Goal: Register for event/course

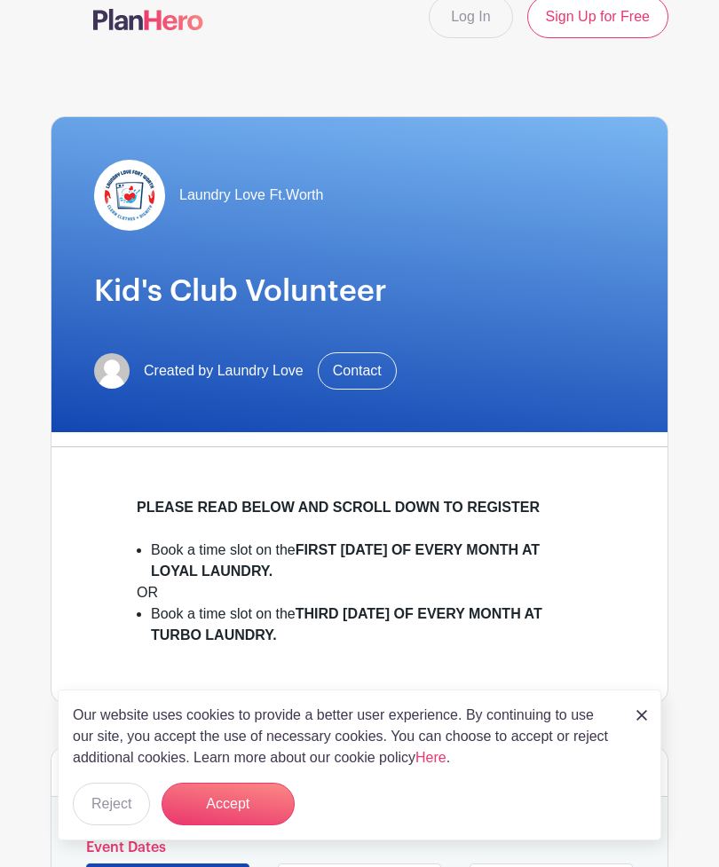
scroll to position [33, 0]
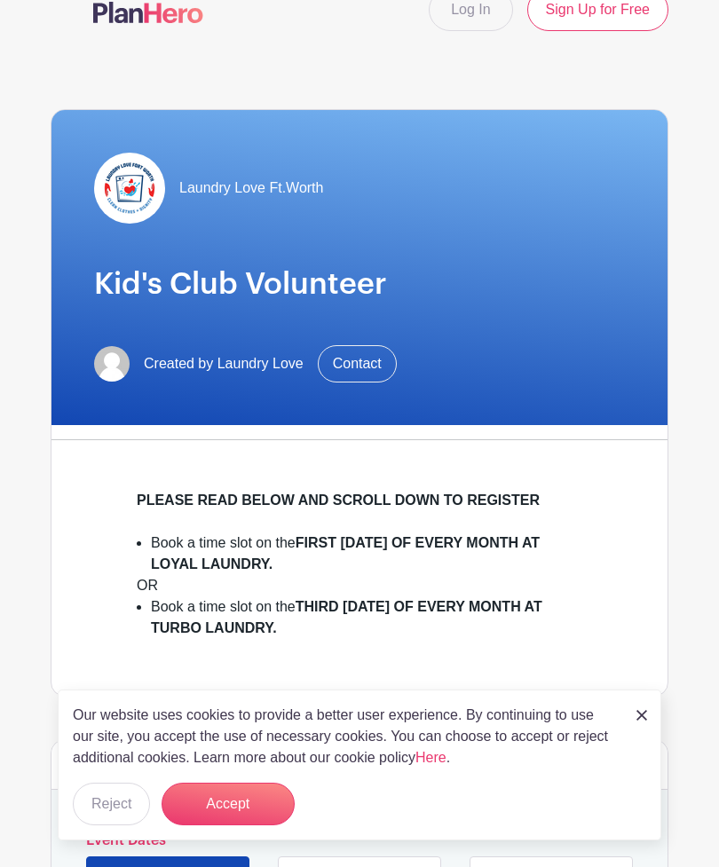
click at [208, 791] on button "Accept" at bounding box center [227, 804] width 133 height 43
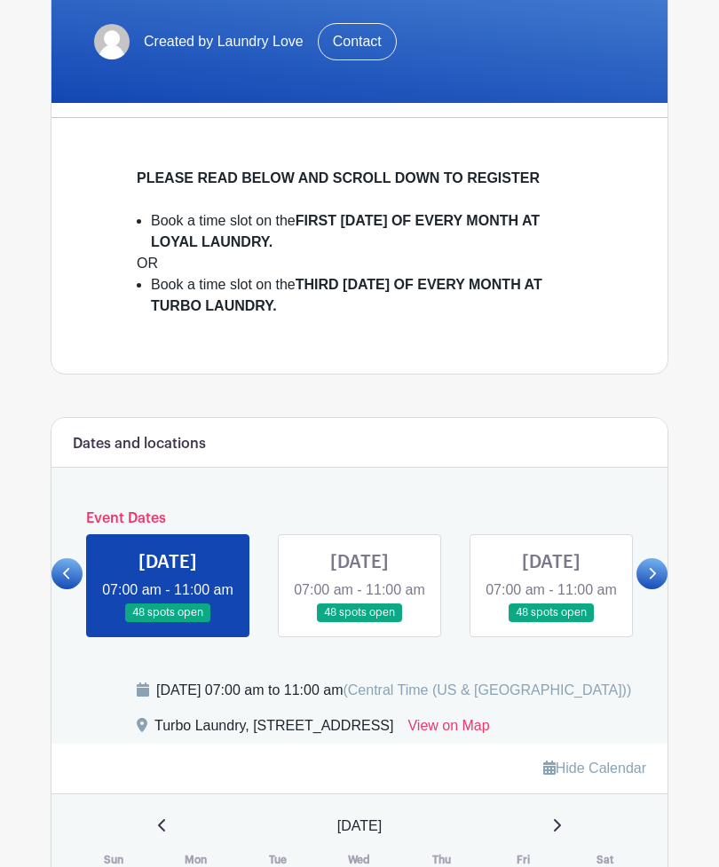
scroll to position [355, 0]
click at [168, 622] on link at bounding box center [168, 622] width 0 height 0
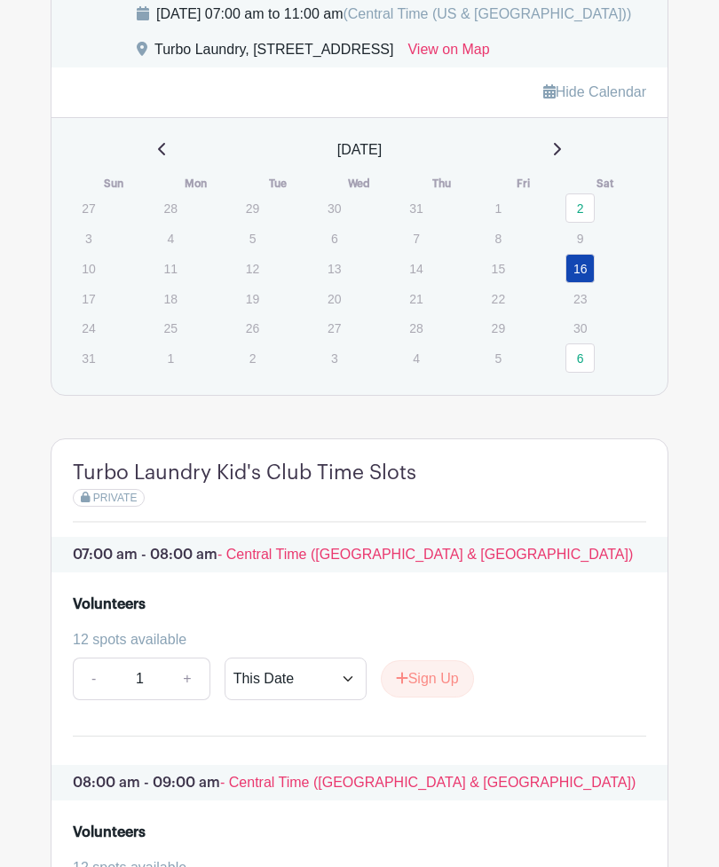
scroll to position [1036, 0]
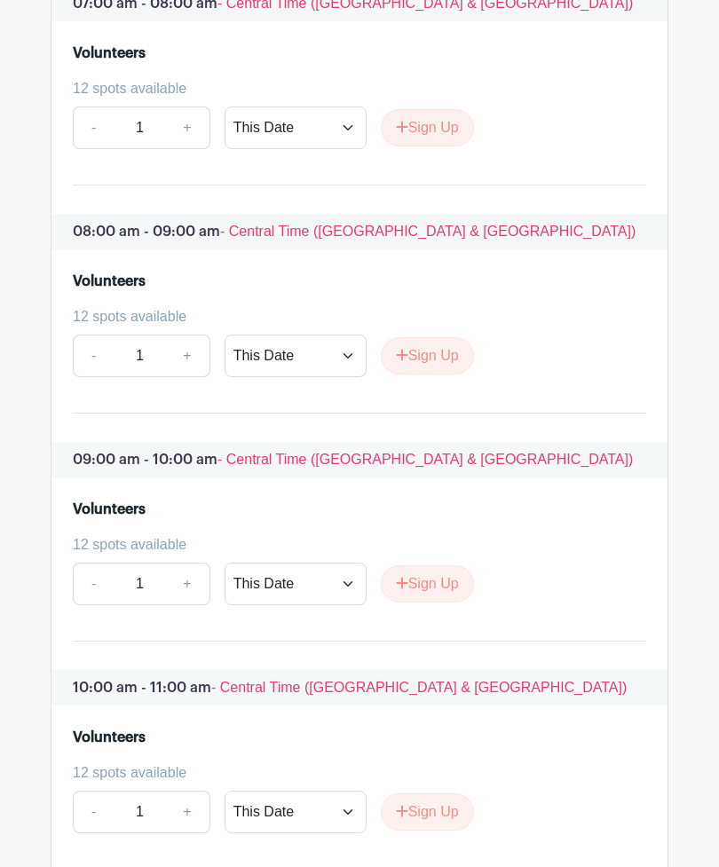
click at [185, 606] on link "+" at bounding box center [187, 584] width 44 height 43
type input "2"
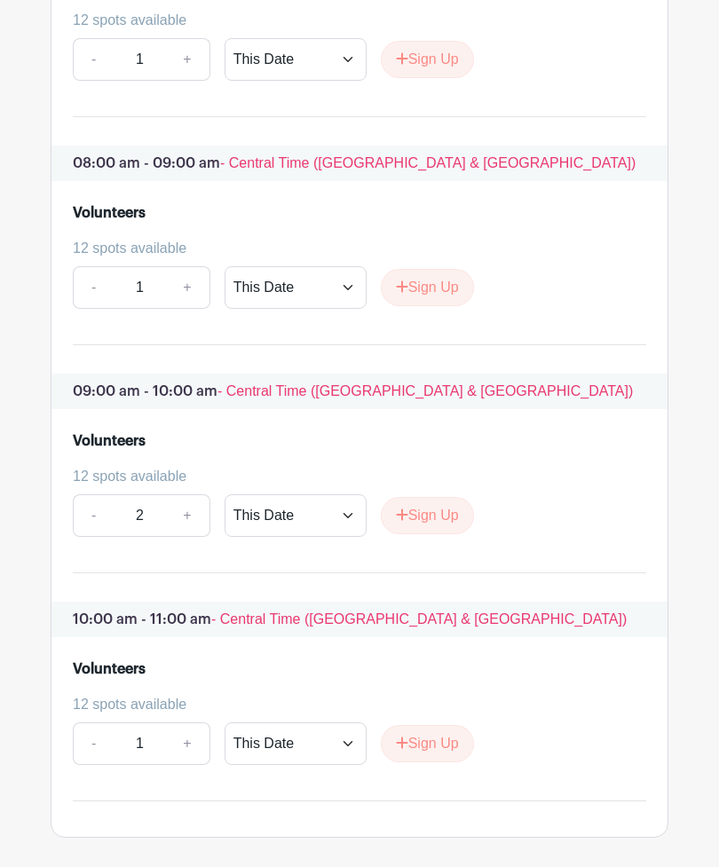
scroll to position [1650, 0]
click at [193, 765] on link "+" at bounding box center [187, 743] width 44 height 43
type input "2"
click at [419, 534] on button "Sign Up" at bounding box center [427, 515] width 93 height 37
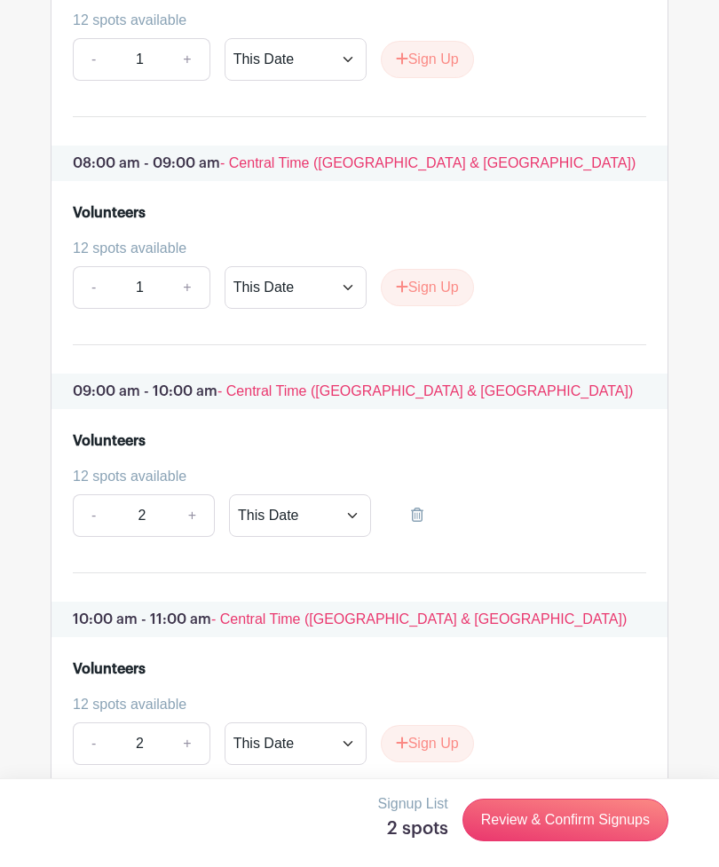
click at [486, 841] on link "Review & Confirm Signups" at bounding box center [565, 820] width 206 height 43
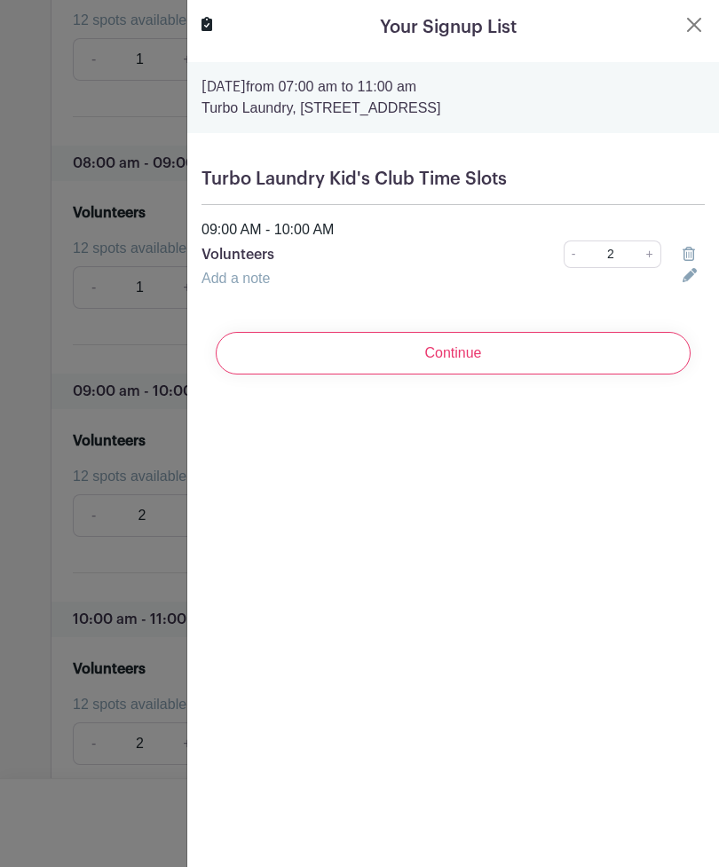
click at [35, 642] on div at bounding box center [359, 433] width 719 height 867
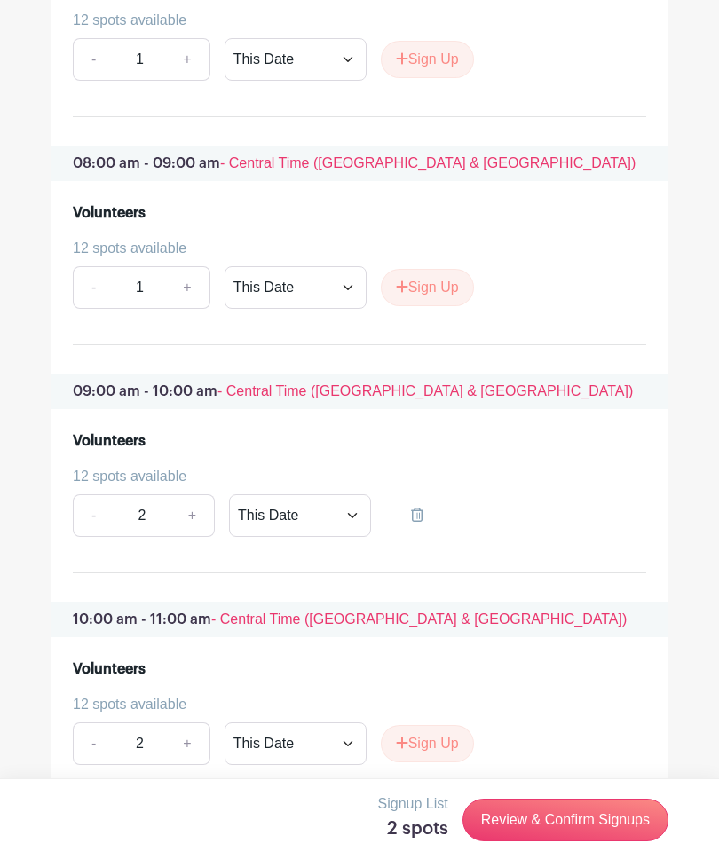
click at [411, 762] on button "Sign Up" at bounding box center [427, 743] width 93 height 37
click at [478, 841] on link "Review & Confirm Signups" at bounding box center [565, 820] width 206 height 43
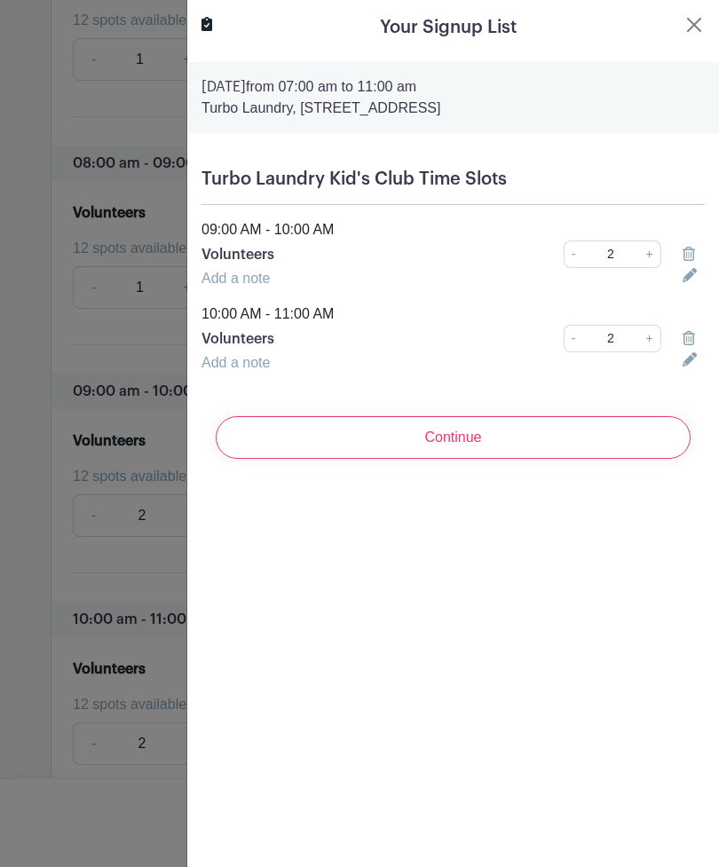
click at [287, 440] on input "Continue" at bounding box center [453, 437] width 475 height 43
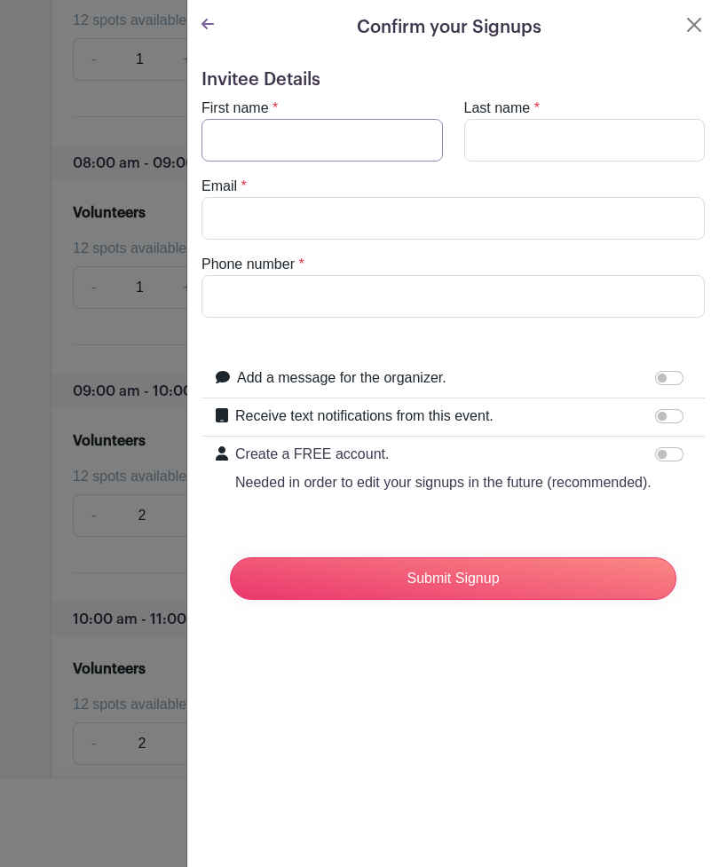
click at [250, 145] on input "First name" at bounding box center [321, 140] width 241 height 43
type input "[PERSON_NAME]"
click at [579, 141] on input "Last name" at bounding box center [584, 140] width 241 height 43
type input "[PERSON_NAME]"
click at [248, 225] on input "Email" at bounding box center [452, 218] width 503 height 43
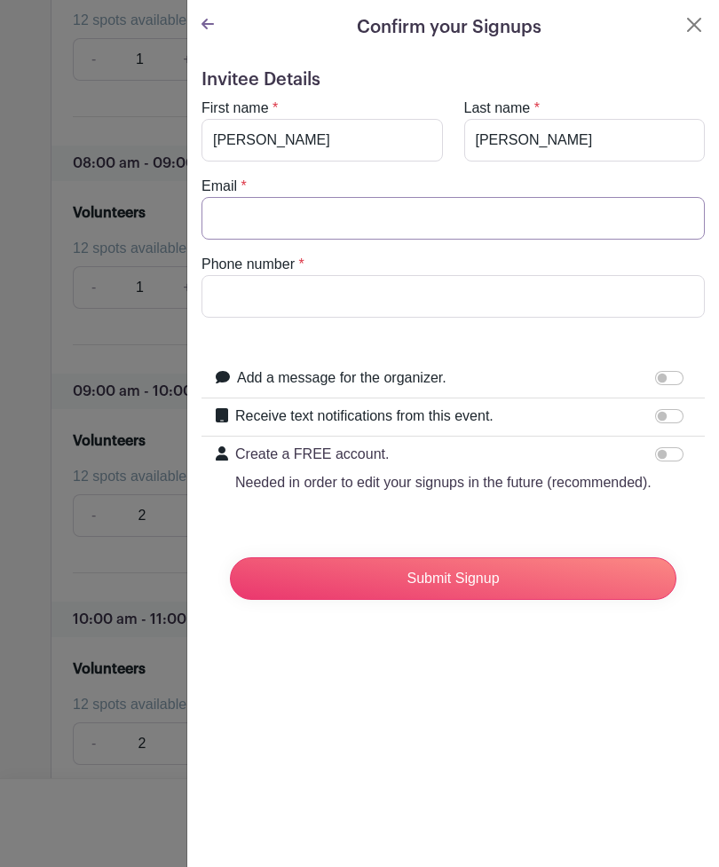
type input "[EMAIL_ADDRESS][DOMAIN_NAME]"
type input "8323381781"
click at [660, 383] on input "Add a message for the organizer." at bounding box center [669, 378] width 28 height 14
checkbox input "true"
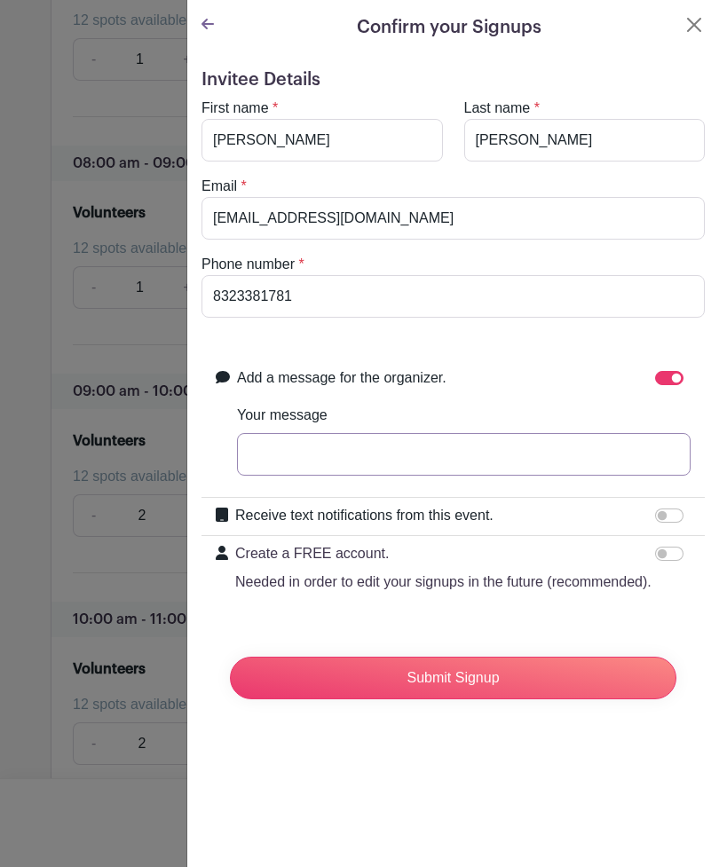
click at [338, 450] on input "Your message" at bounding box center [463, 454] width 453 height 43
type input "W"
type input "NCL Cowtown Chapter"
click at [667, 517] on input "Receive text notifications from this event." at bounding box center [669, 515] width 28 height 14
checkbox input "true"
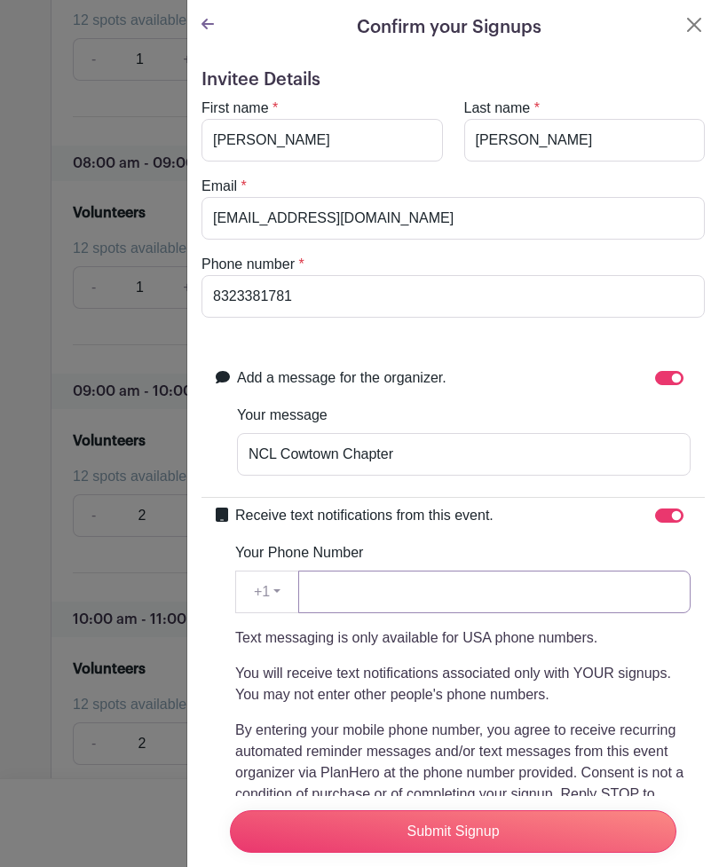
click at [379, 598] on input "Your Phone Number" at bounding box center [494, 592] width 392 height 43
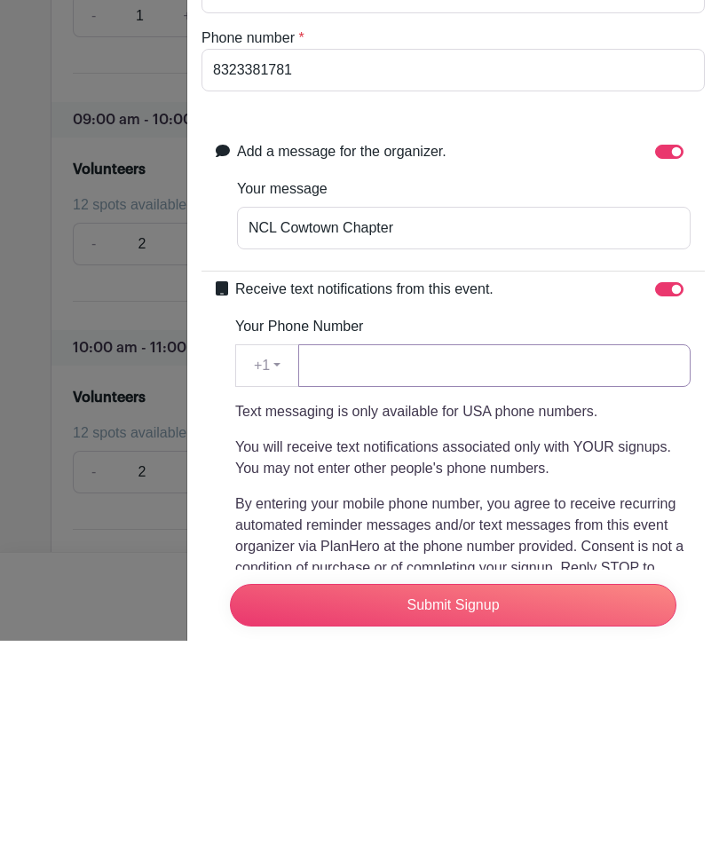
type input "8323381781"
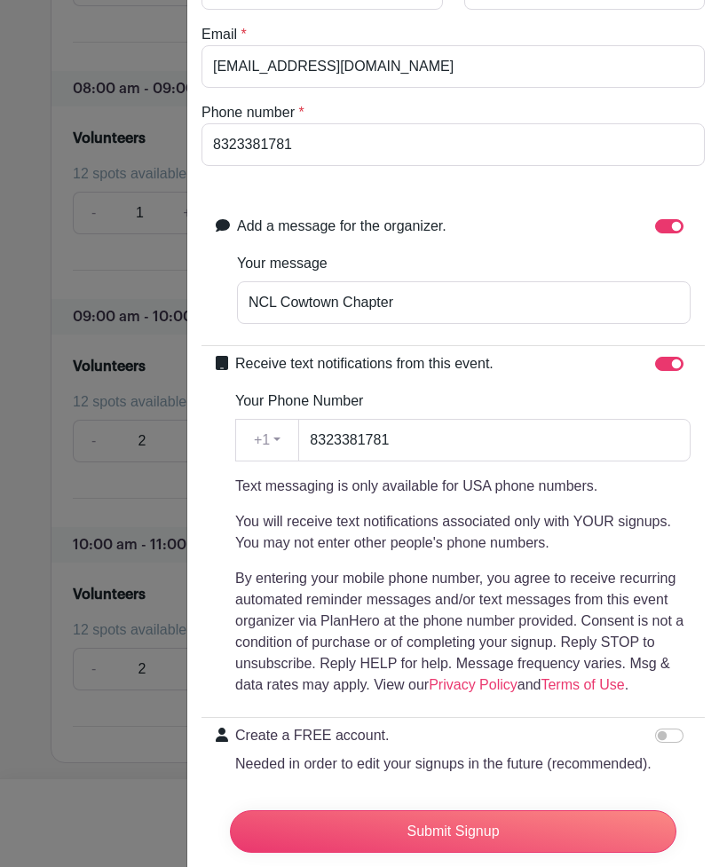
scroll to position [151, 0]
click at [672, 731] on input "Create a FREE account. Needed in order to edit your signups in the future (reco…" at bounding box center [669, 736] width 28 height 14
checkbox input "true"
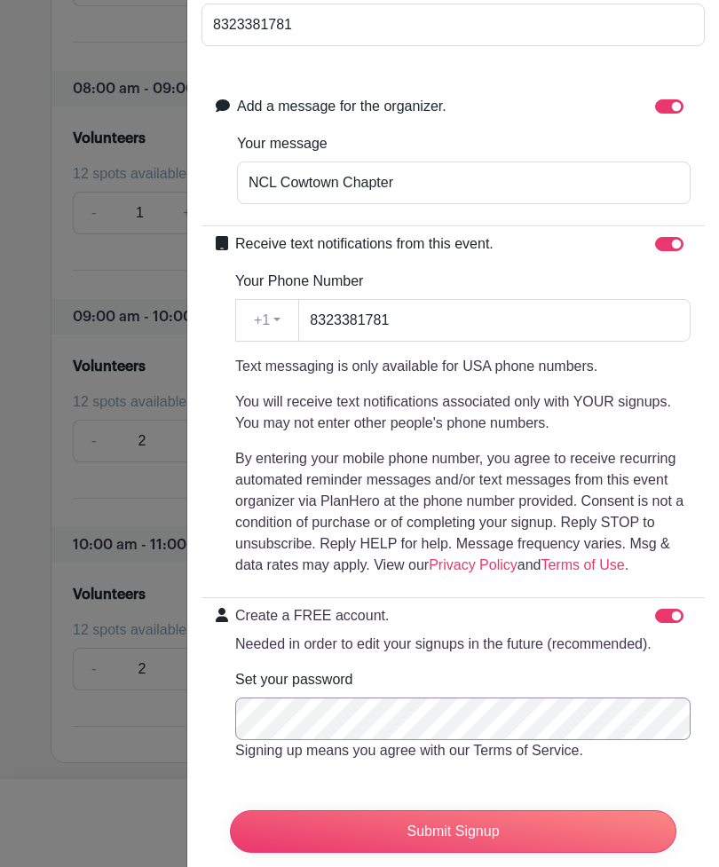
scroll to position [1782, 0]
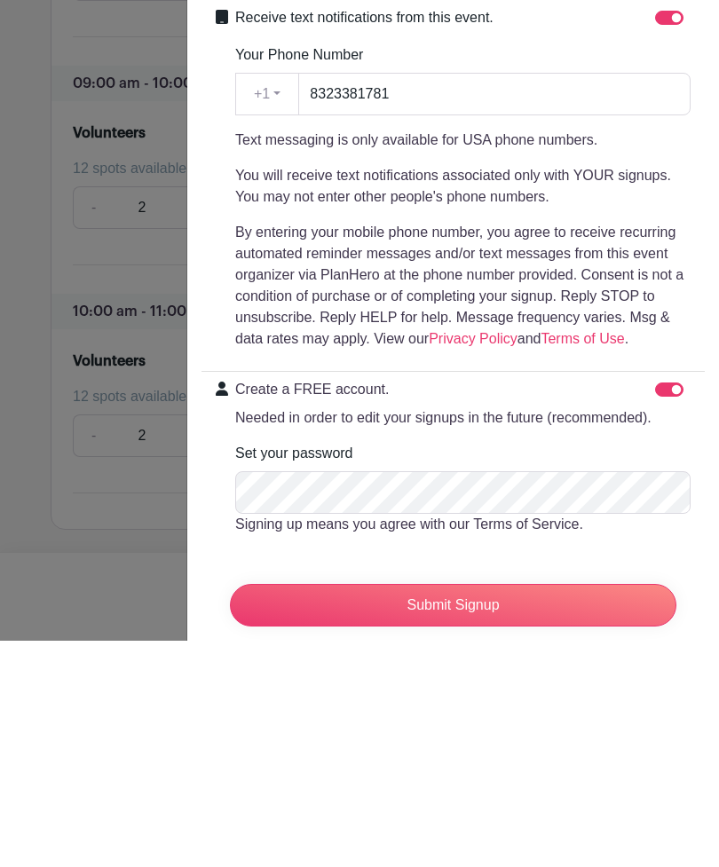
click at [328, 810] on input "Submit Signup" at bounding box center [453, 831] width 446 height 43
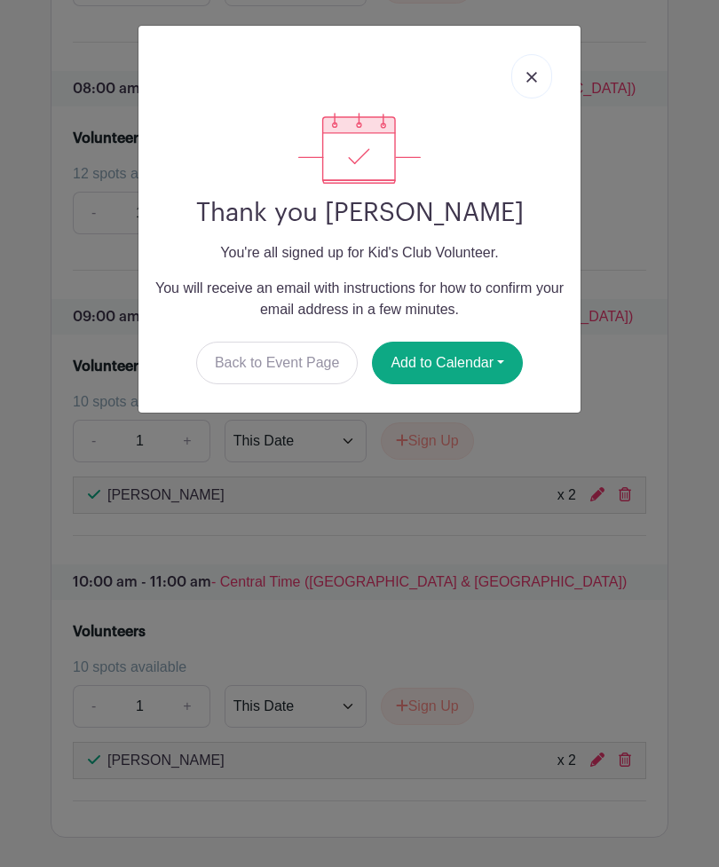
click at [465, 356] on button "Add to Calendar" at bounding box center [447, 363] width 151 height 43
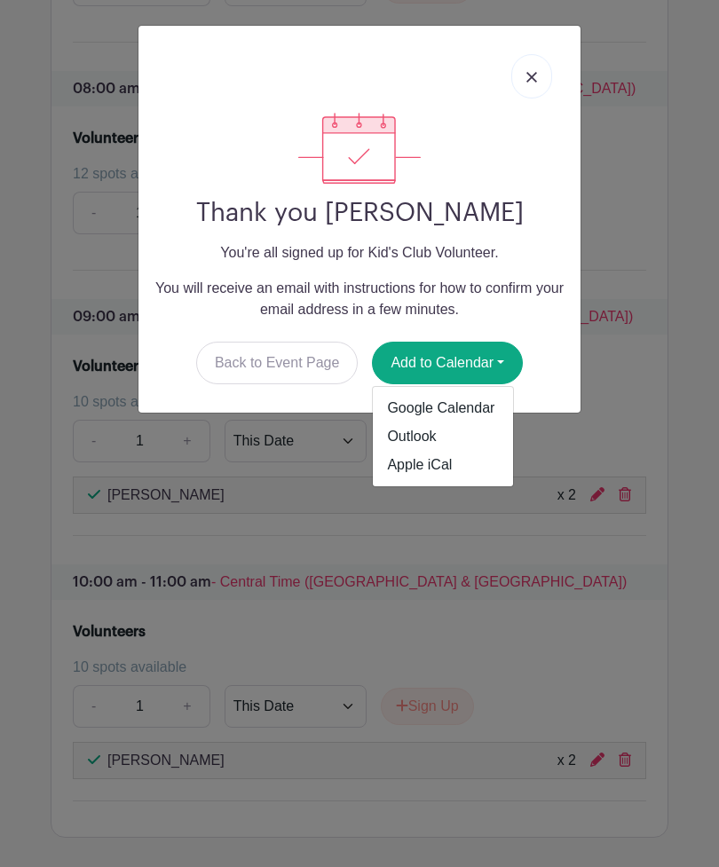
click at [397, 403] on link "Google Calendar" at bounding box center [443, 408] width 140 height 28
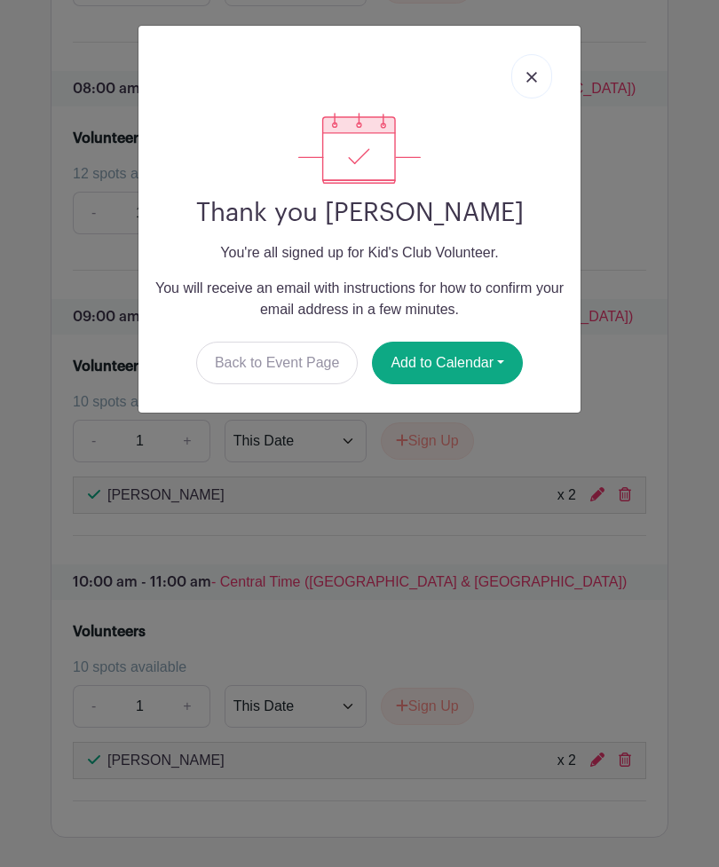
scroll to position [1754, 0]
